Goal: Task Accomplishment & Management: Use online tool/utility

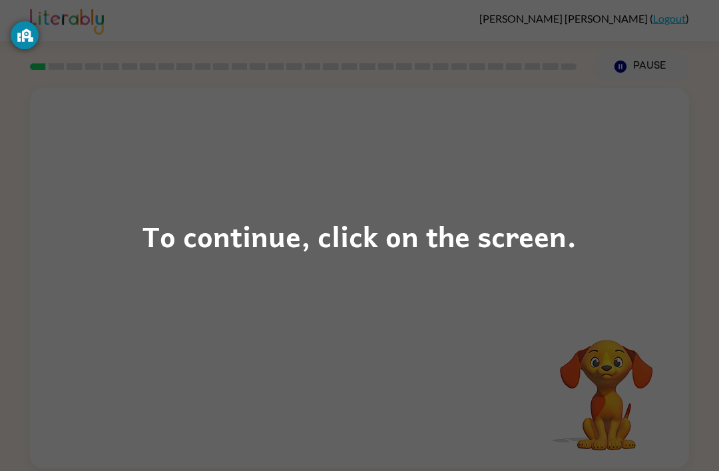
click at [371, 218] on div "To continue, click on the screen." at bounding box center [359, 235] width 434 height 45
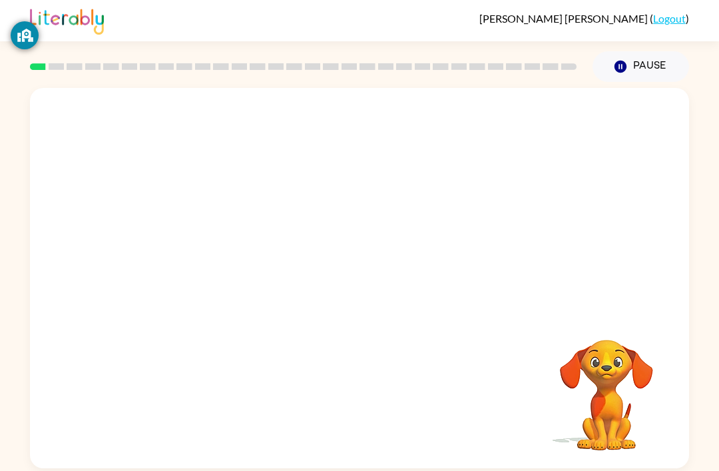
click at [532, 164] on div at bounding box center [359, 200] width 659 height 224
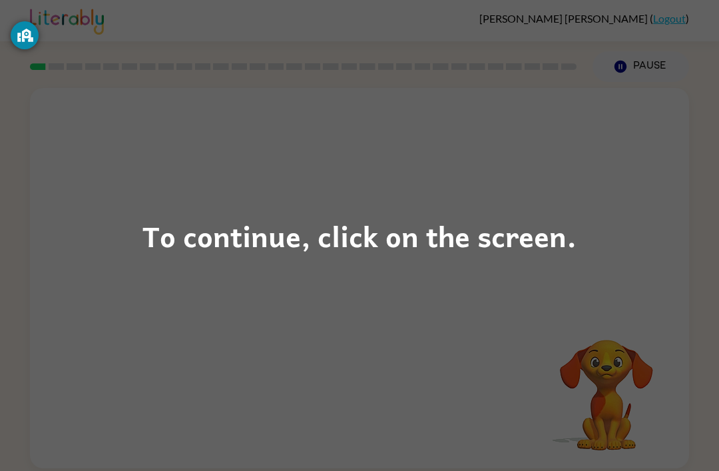
scroll to position [40, 0]
click at [344, 250] on div "To continue, click on the screen." at bounding box center [359, 235] width 434 height 45
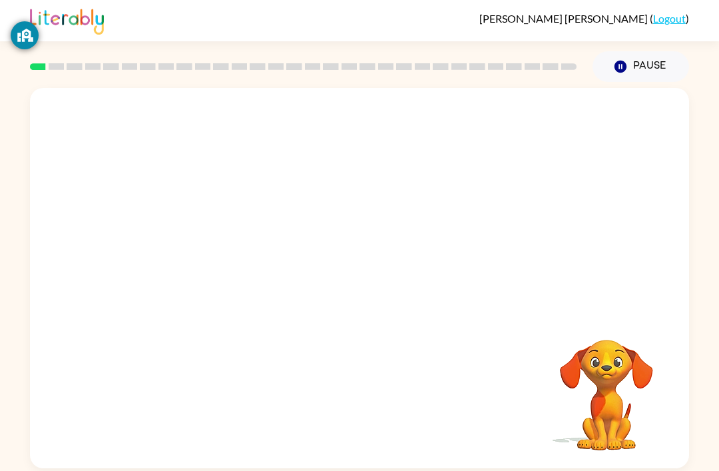
scroll to position [0, 0]
click at [407, 235] on div "Your browser must support playing .mp4 files to use Literably. Please try using…" at bounding box center [359, 278] width 659 height 380
click at [602, 359] on video "Your browser must support playing .mp4 files to use Literably. Please try using…" at bounding box center [606, 385] width 133 height 133
click at [616, 369] on video "Your browser must support playing .mp4 files to use Literably. Please try using…" at bounding box center [606, 385] width 133 height 133
click at [639, 56] on button "Pause Pause" at bounding box center [640, 66] width 97 height 31
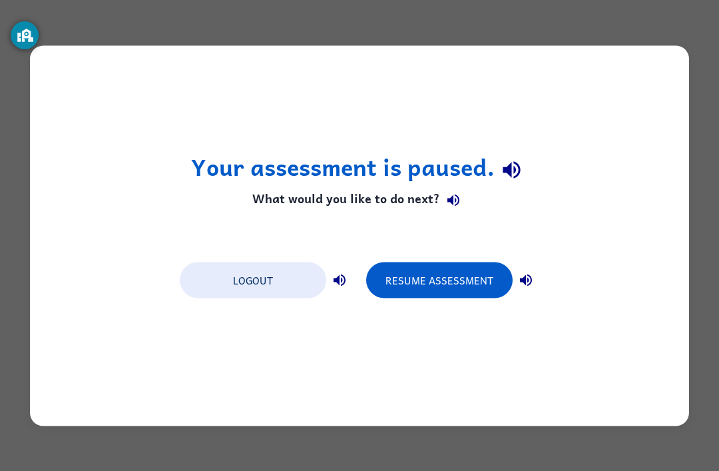
click at [424, 259] on div "Logout Resume Assessment" at bounding box center [359, 279] width 373 height 51
click at [441, 277] on button "Resume Assessment" at bounding box center [439, 280] width 146 height 36
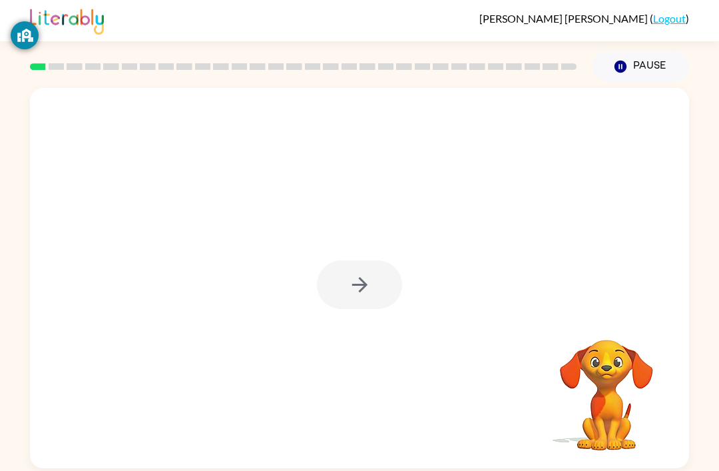
click at [347, 297] on div at bounding box center [359, 284] width 85 height 49
click at [371, 268] on div "Your browser must support playing .mp4 files to use Literably. Please try using…" at bounding box center [359, 278] width 659 height 380
click at [379, 268] on button "button" at bounding box center [359, 284] width 85 height 49
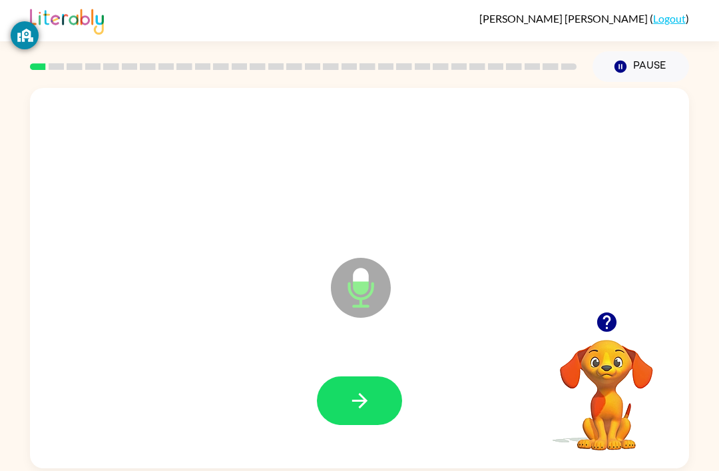
click at [356, 375] on div at bounding box center [359, 400] width 632 height 109
click at [375, 394] on button "button" at bounding box center [359, 400] width 85 height 49
click at [367, 388] on button "button" at bounding box center [359, 400] width 85 height 49
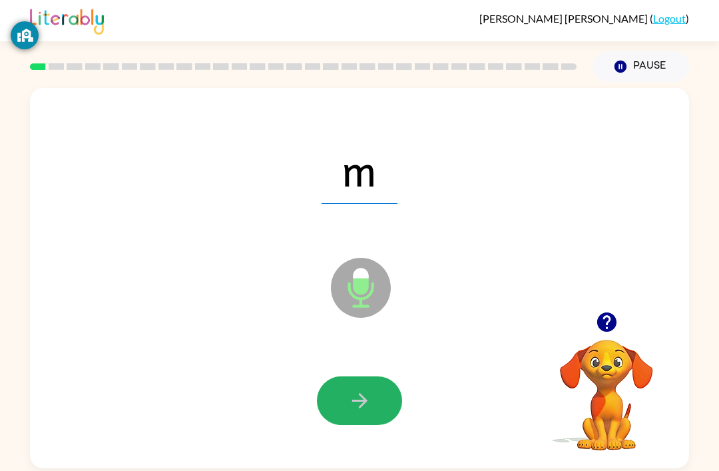
click at [362, 396] on icon "button" at bounding box center [359, 400] width 23 height 23
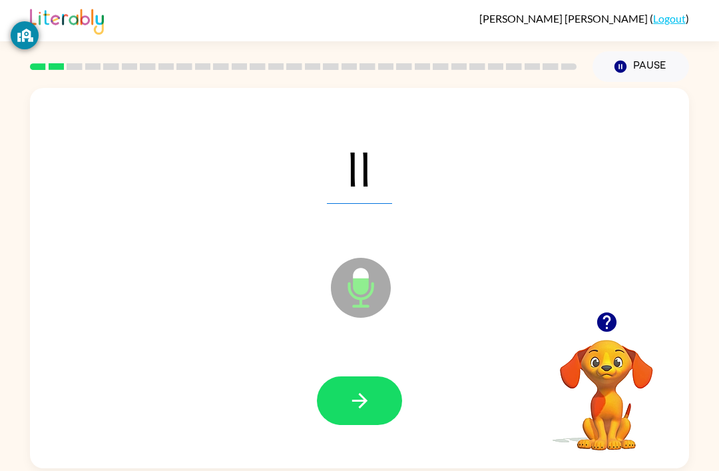
click at [355, 389] on button "button" at bounding box center [359, 400] width 85 height 49
click at [359, 390] on button "button" at bounding box center [359, 400] width 85 height 49
click at [362, 392] on icon "button" at bounding box center [359, 400] width 23 height 23
click at [362, 407] on icon "button" at bounding box center [358, 400] width 15 height 15
click at [370, 411] on icon "button" at bounding box center [359, 400] width 23 height 23
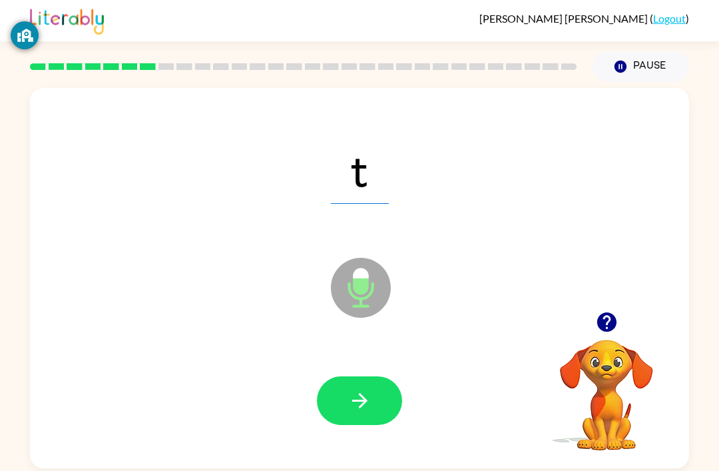
click at [367, 387] on button "button" at bounding box center [359, 400] width 85 height 49
click at [341, 386] on button "button" at bounding box center [359, 400] width 85 height 49
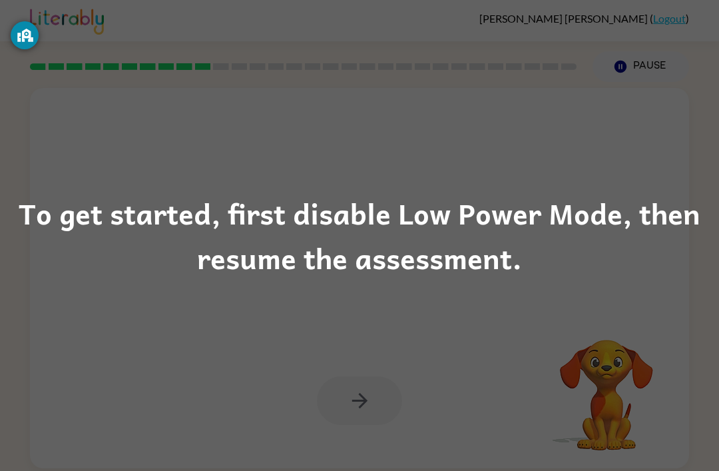
click at [594, 242] on div "To get started, first disable Low Power Mode, then resume the assessment." at bounding box center [359, 235] width 719 height 91
click at [385, 364] on div "To get started, first disable Low Power Mode, then resume the assessment." at bounding box center [359, 235] width 719 height 471
click at [433, 275] on div "To get started, first disable Low Power Mode, then resume the assessment." at bounding box center [359, 235] width 719 height 91
click at [427, 216] on div "To get started, first disable Low Power Mode, then resume the assessment." at bounding box center [359, 235] width 719 height 91
click at [411, 222] on div "To get started, first disable Low Power Mode, then resume the assessment." at bounding box center [359, 235] width 719 height 91
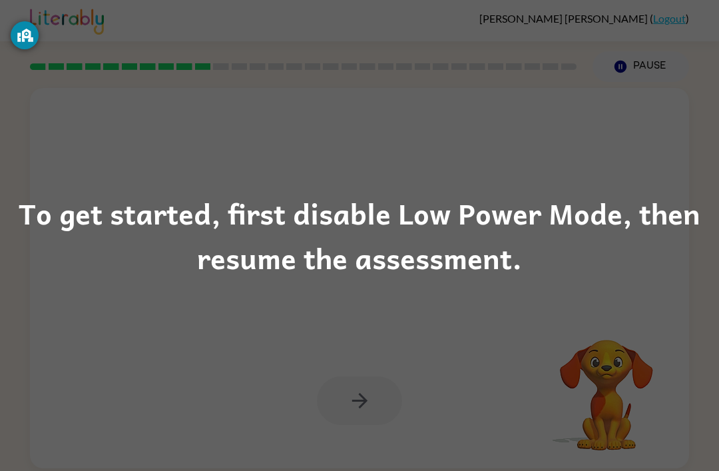
scroll to position [19, 0]
click at [455, 275] on div "To get started, first disable Low Power Mode, then resume the assessment." at bounding box center [359, 235] width 719 height 91
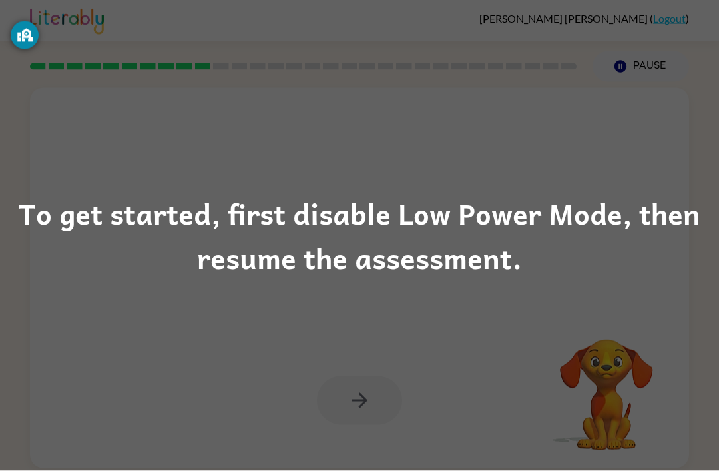
scroll to position [0, 0]
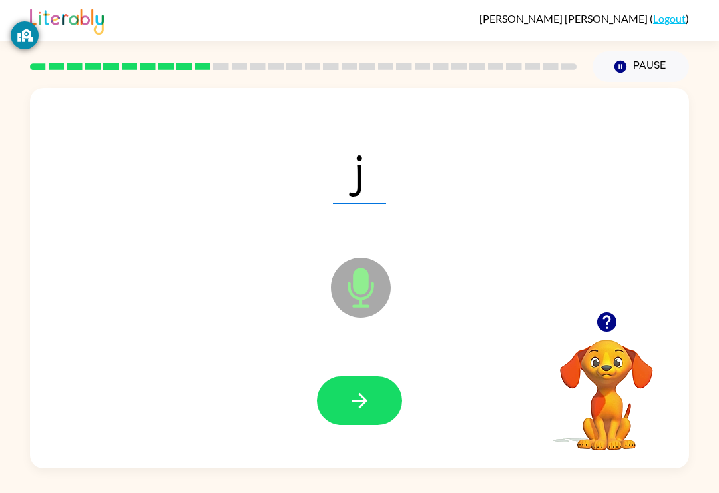
click at [381, 383] on button "button" at bounding box center [359, 400] width 85 height 49
click at [343, 412] on button "button" at bounding box center [359, 400] width 85 height 49
click at [370, 391] on icon "button" at bounding box center [359, 400] width 23 height 23
click at [348, 388] on button "button" at bounding box center [359, 400] width 85 height 49
click at [365, 412] on icon "button" at bounding box center [359, 400] width 23 height 23
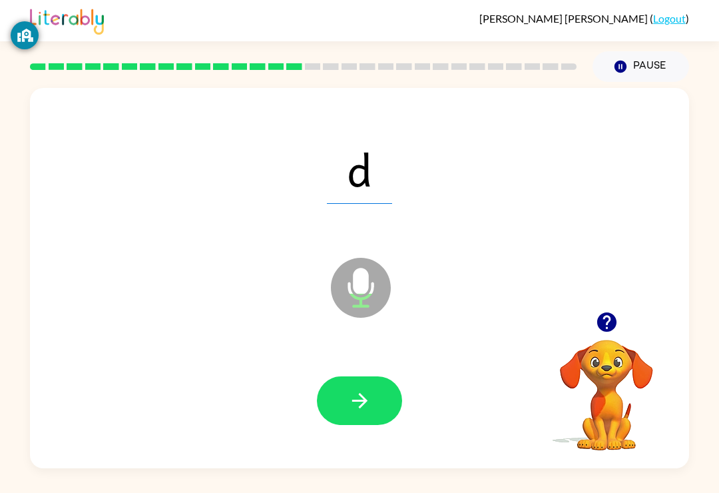
click at [369, 391] on icon "button" at bounding box center [359, 400] width 23 height 23
click at [370, 396] on icon "button" at bounding box center [359, 400] width 23 height 23
click at [358, 392] on icon "button" at bounding box center [359, 400] width 23 height 23
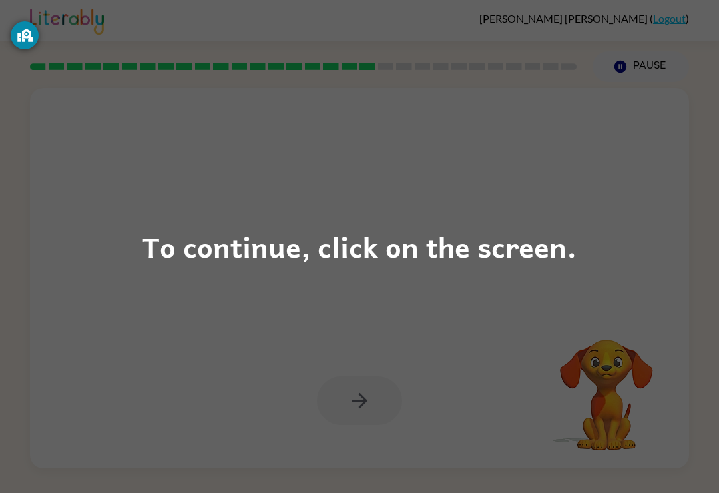
click at [684, 235] on div "To continue, click on the screen." at bounding box center [359, 246] width 719 height 493
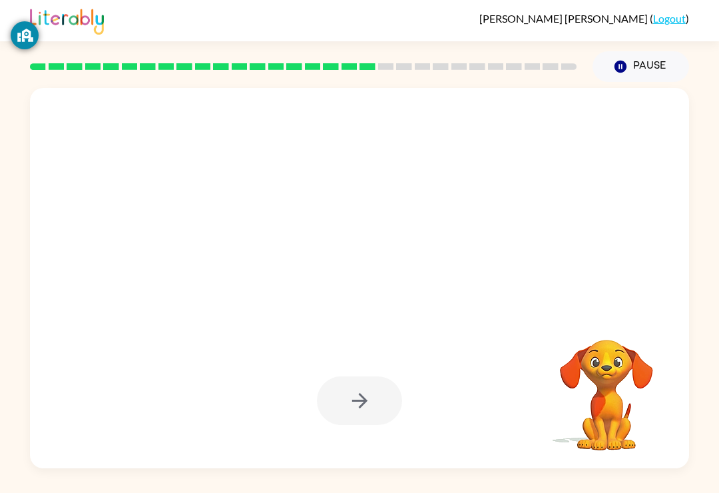
click at [656, 232] on div at bounding box center [359, 278] width 659 height 380
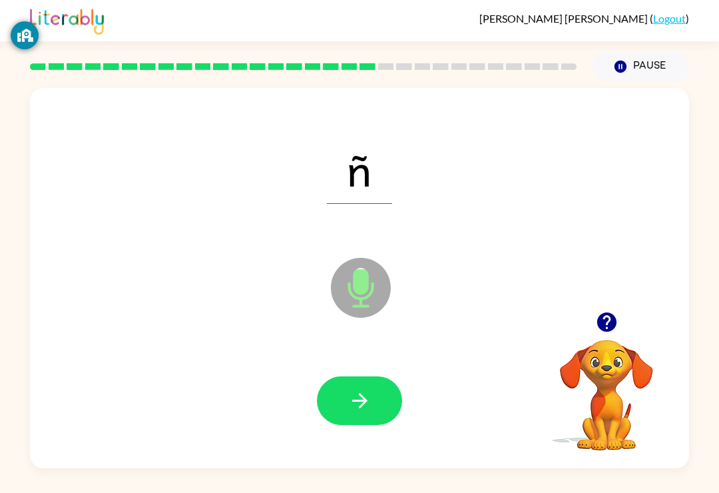
click at [377, 385] on button "button" at bounding box center [359, 400] width 85 height 49
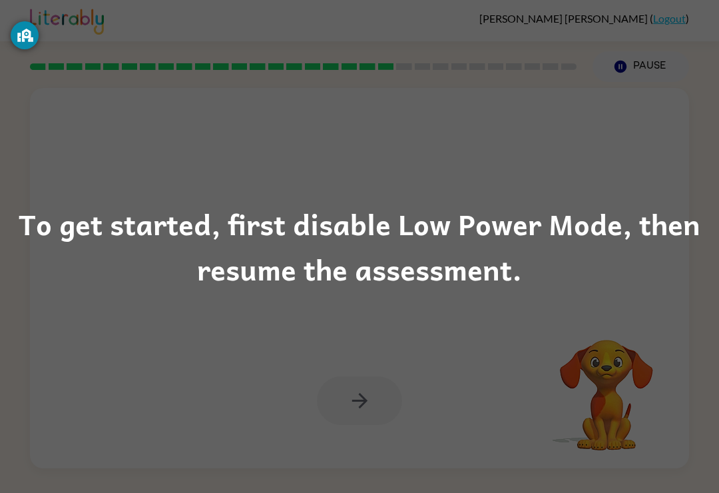
scroll to position [0, 0]
click at [410, 256] on div "To get started, first disable Low Power Mode, then resume the assessment." at bounding box center [359, 246] width 719 height 91
click at [198, 242] on div "To get started, first disable Low Power Mode, then resume the assessment." at bounding box center [359, 246] width 719 height 91
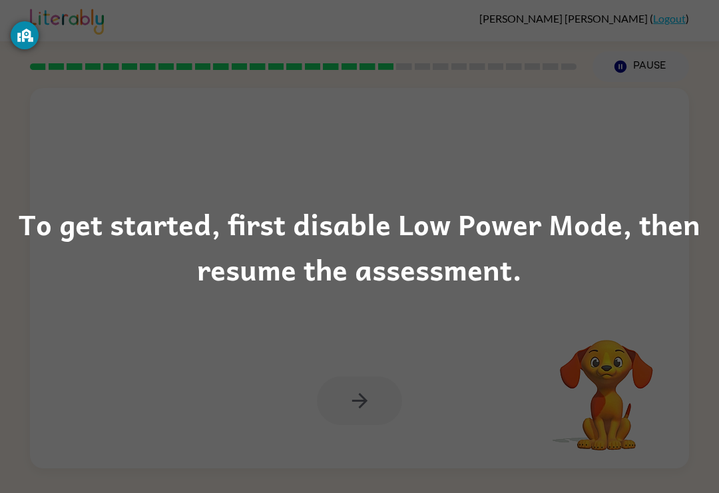
click at [306, 239] on div "To get started, first disable Low Power Mode, then resume the assessment." at bounding box center [359, 246] width 719 height 91
click at [399, 246] on div "To get started, first disable Low Power Mode, then resume the assessment." at bounding box center [359, 246] width 719 height 91
click at [451, 232] on div "To get started, first disable Low Power Mode, then resume the assessment." at bounding box center [359, 246] width 719 height 91
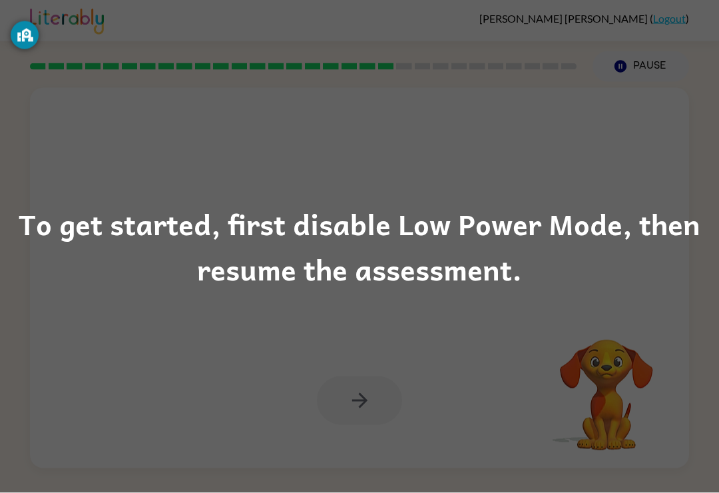
scroll to position [0, 0]
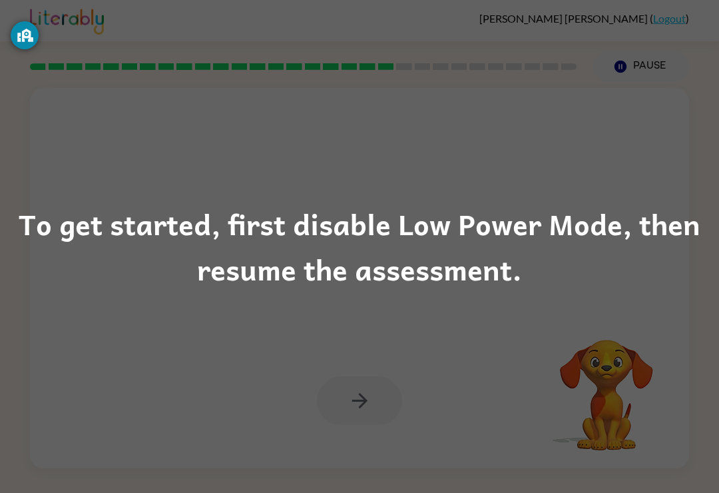
click at [69, 234] on div "To get started, first disable Low Power Mode, then resume the assessment." at bounding box center [359, 246] width 719 height 91
click at [277, 238] on div "To get started, first disable Low Power Mode, then resume the assessment." at bounding box center [359, 246] width 719 height 91
click at [373, 251] on div "To get started, first disable Low Power Mode, then resume the assessment." at bounding box center [359, 246] width 719 height 91
click at [525, 302] on div "To get started, first disable Low Power Mode, then resume the assessment." at bounding box center [359, 246] width 719 height 493
click at [355, 264] on div "To get started, first disable Low Power Mode, then resume the assessment." at bounding box center [359, 246] width 719 height 91
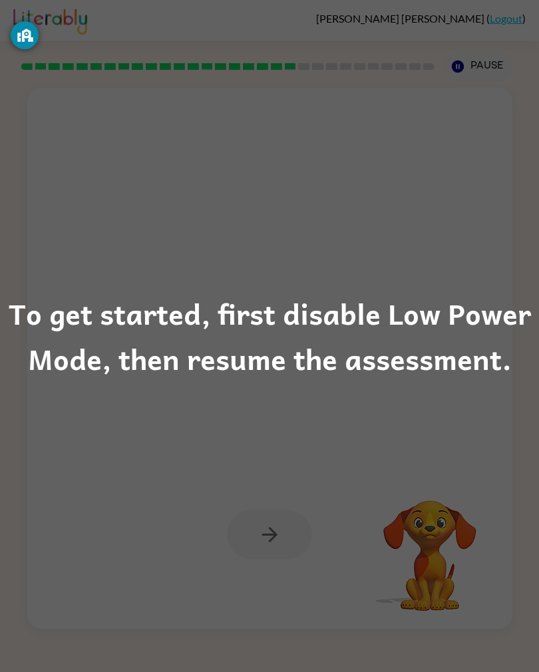
click at [317, 374] on div "To get started, first disable Low Power Mode, then resume the assessment." at bounding box center [269, 336] width 539 height 91
click at [306, 407] on div "To get started, first disable Low Power Mode, then resume the assessment." at bounding box center [269, 336] width 539 height 672
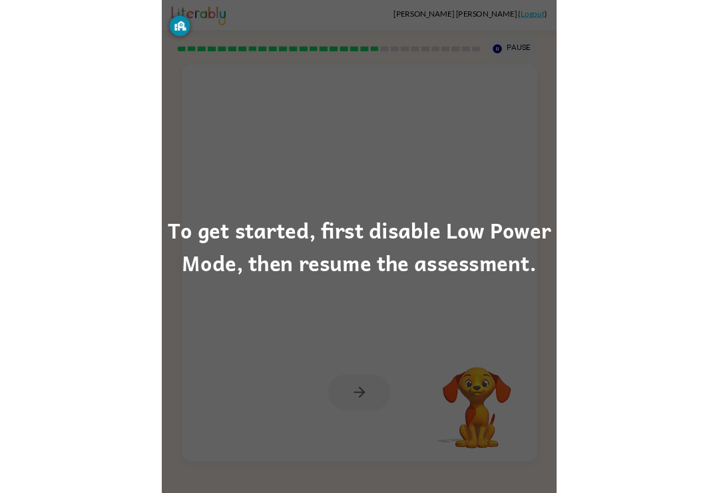
scroll to position [21, 0]
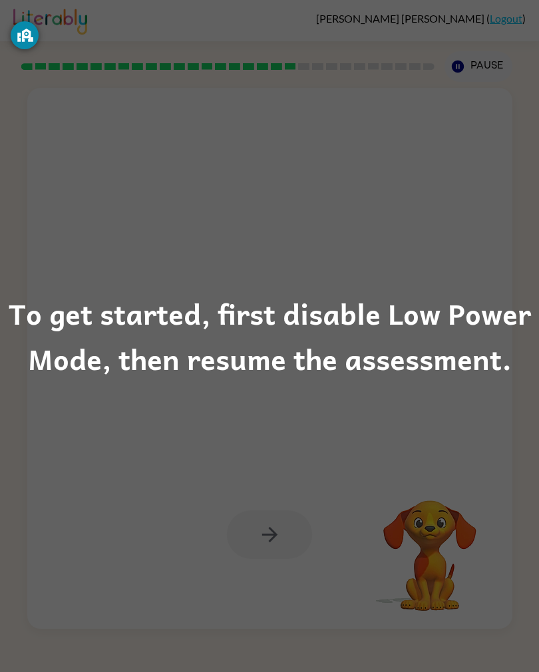
click at [23, 192] on div "To get started, first disable Low Power Mode, then resume the assessment." at bounding box center [269, 336] width 539 height 672
click at [1, 215] on div "To get started, first disable Low Power Mode, then resume the assessment." at bounding box center [269, 336] width 539 height 672
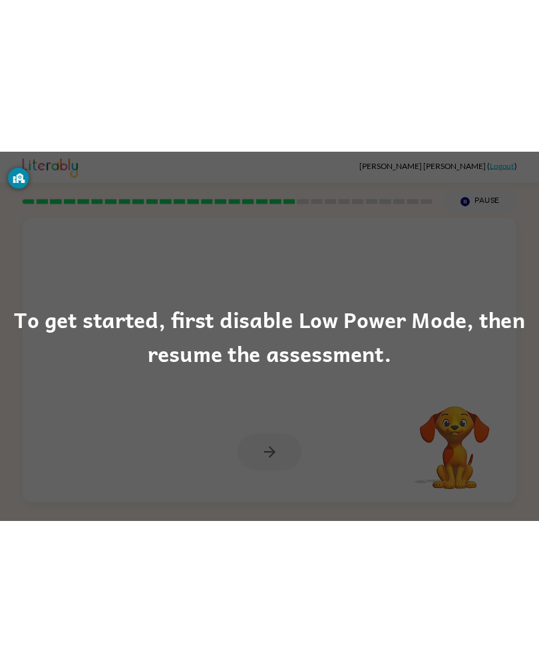
scroll to position [0, 0]
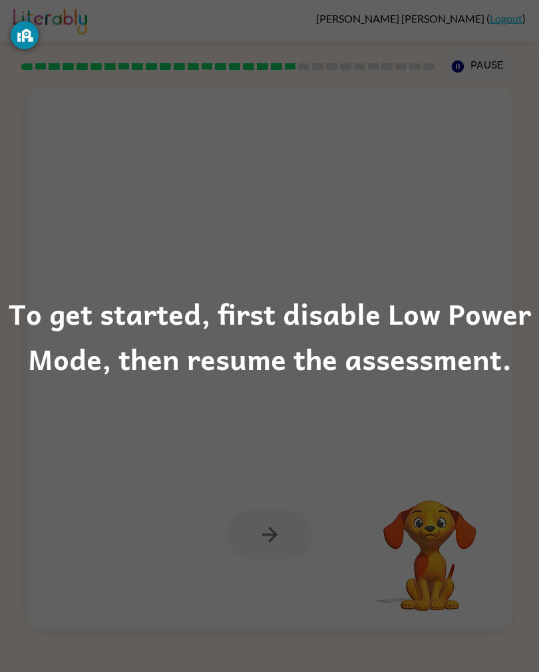
click at [519, 325] on div "To get started, first disable Low Power Mode, then resume the assessment." at bounding box center [269, 336] width 539 height 91
